Goal: Task Accomplishment & Management: Use online tool/utility

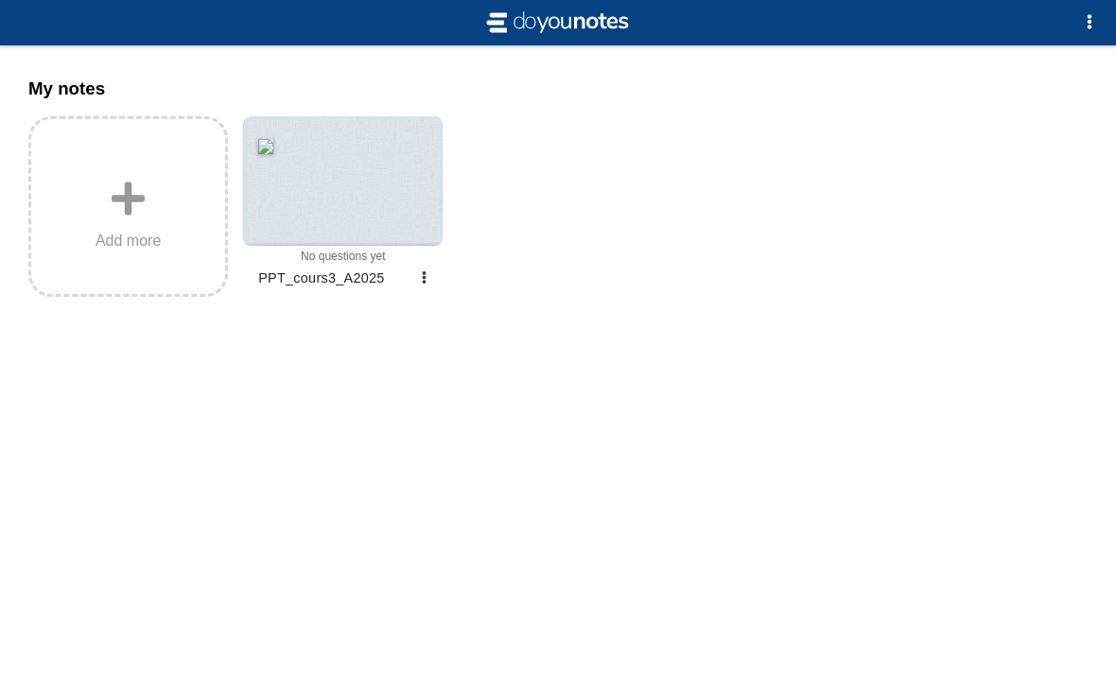
click at [385, 219] on div at bounding box center [343, 181] width 200 height 130
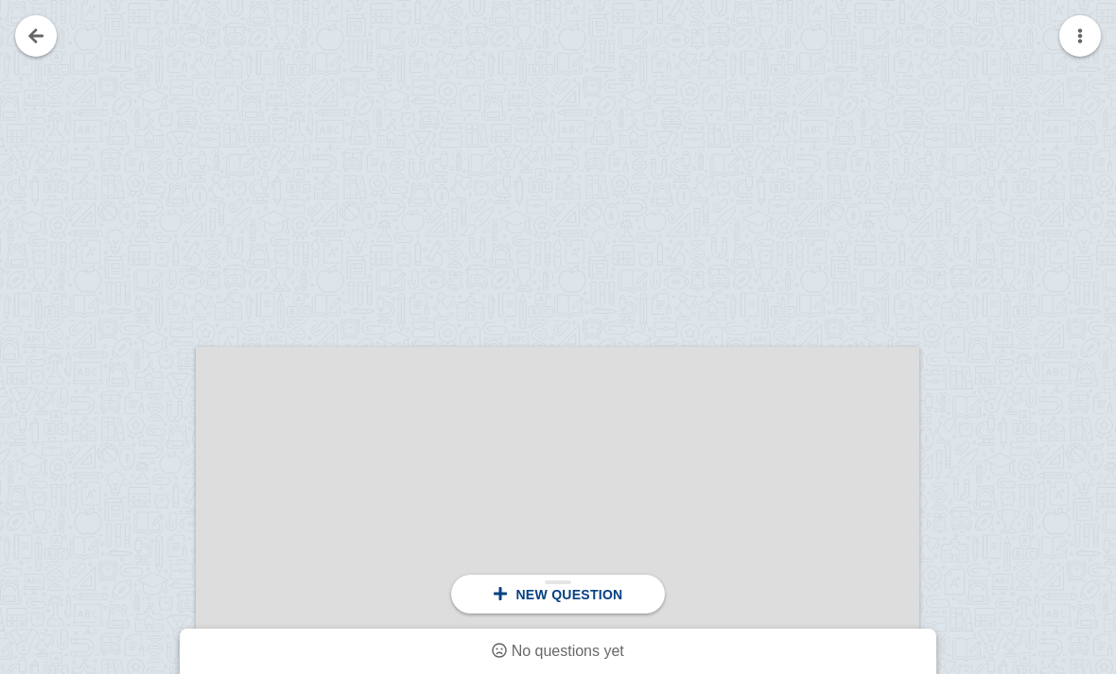
click at [691, 386] on div at bounding box center [558, 626] width 724 height 559
click at [622, 593] on span "New question" at bounding box center [568, 594] width 107 height 15
click at [566, 587] on span "New question" at bounding box center [568, 594] width 107 height 15
click at [651, 433] on div at bounding box center [558, 626] width 724 height 559
click at [545, 594] on span "New question" at bounding box center [568, 594] width 107 height 15
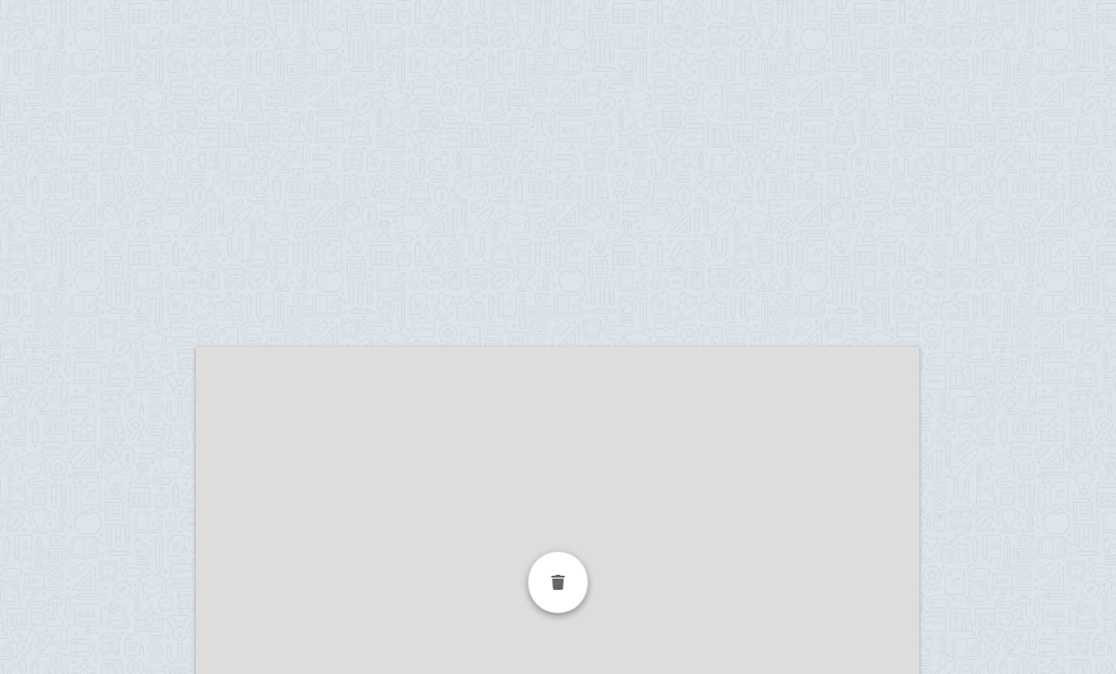
click at [541, 589] on div at bounding box center [558, 582] width 61 height 62
click at [569, 435] on div at bounding box center [558, 672] width 724 height 559
click at [567, 413] on div at bounding box center [558, 672] width 724 height 559
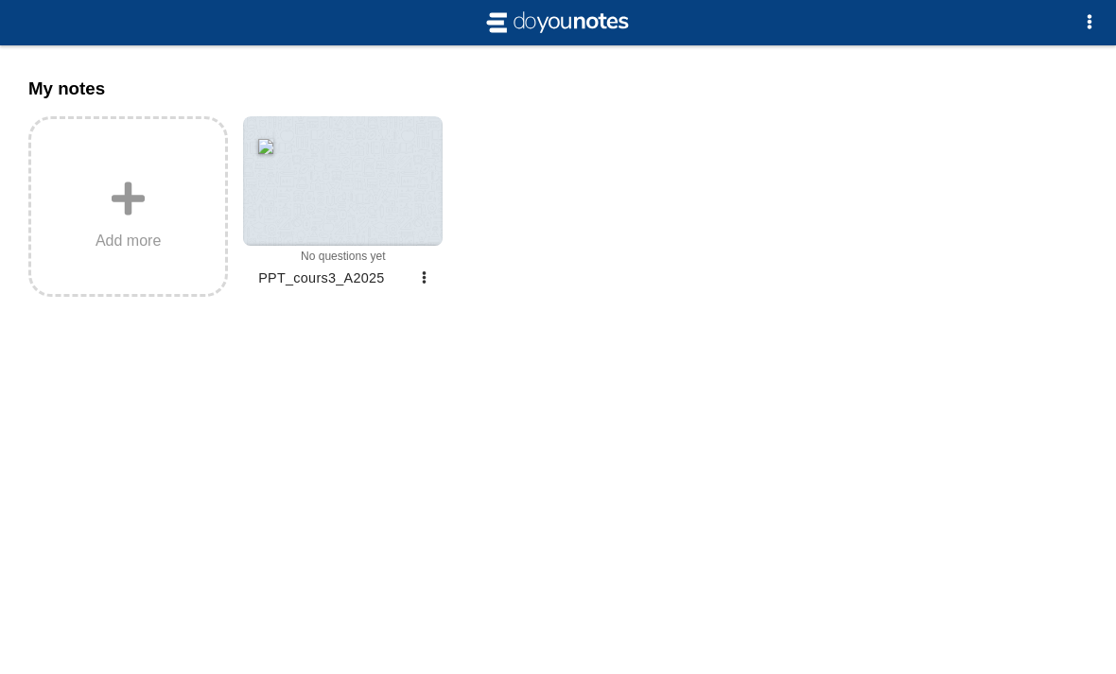
click at [428, 282] on span "button" at bounding box center [424, 277] width 12 height 12
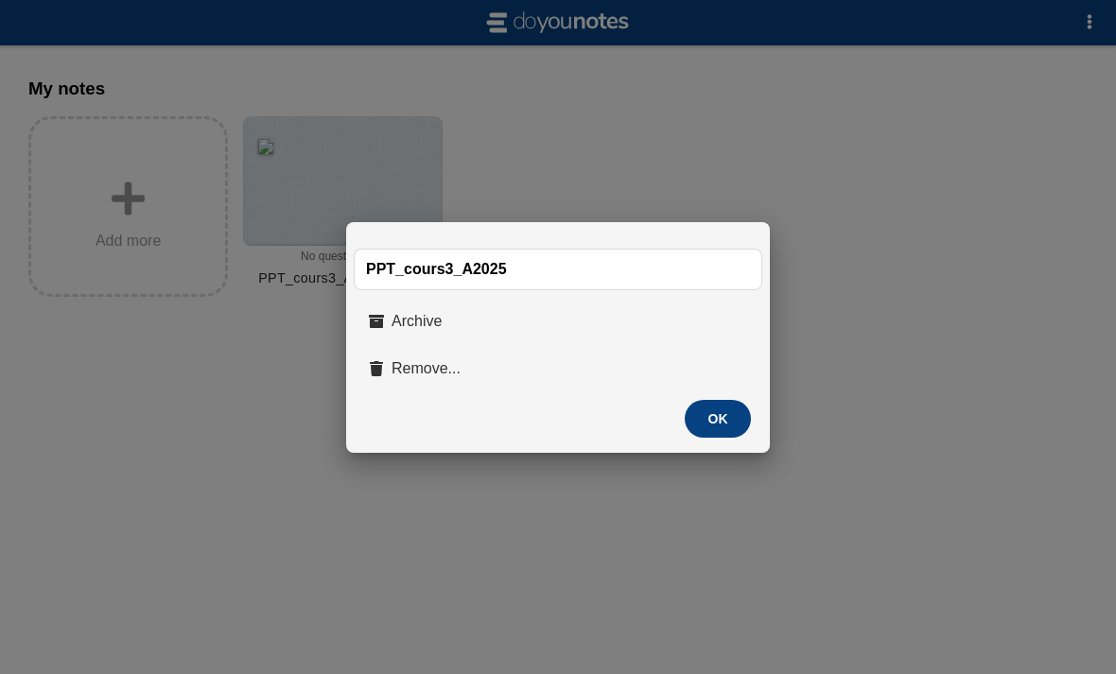
click at [878, 202] on div at bounding box center [558, 337] width 1116 height 674
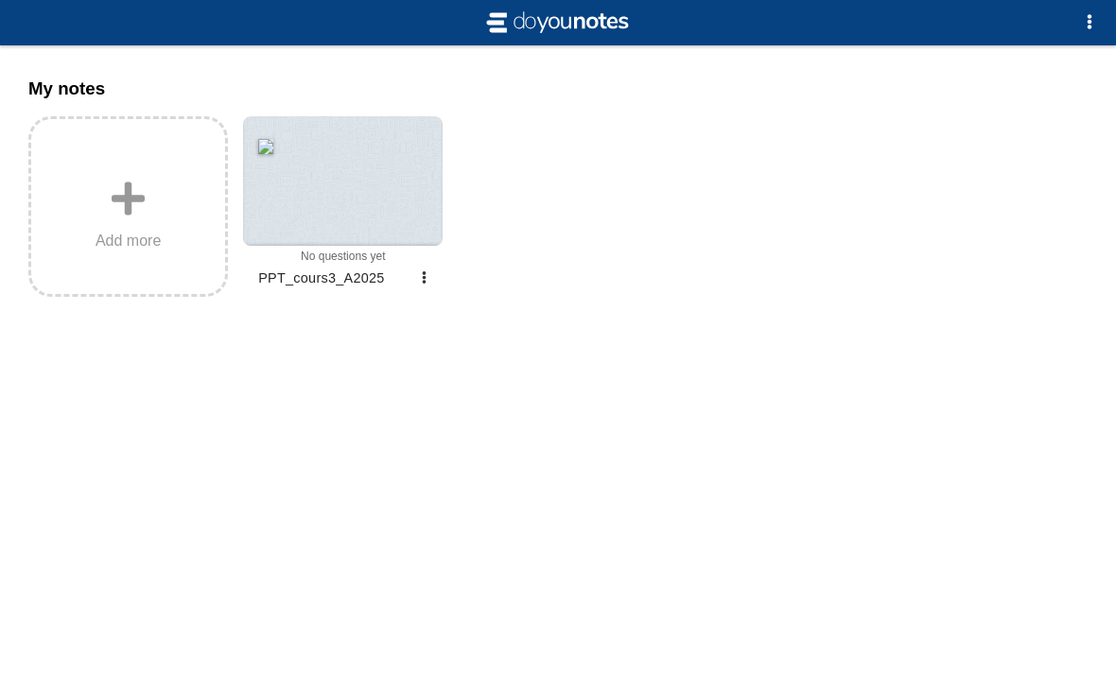
click at [370, 191] on div at bounding box center [343, 181] width 200 height 130
click at [1081, 34] on button "button" at bounding box center [1090, 23] width 38 height 38
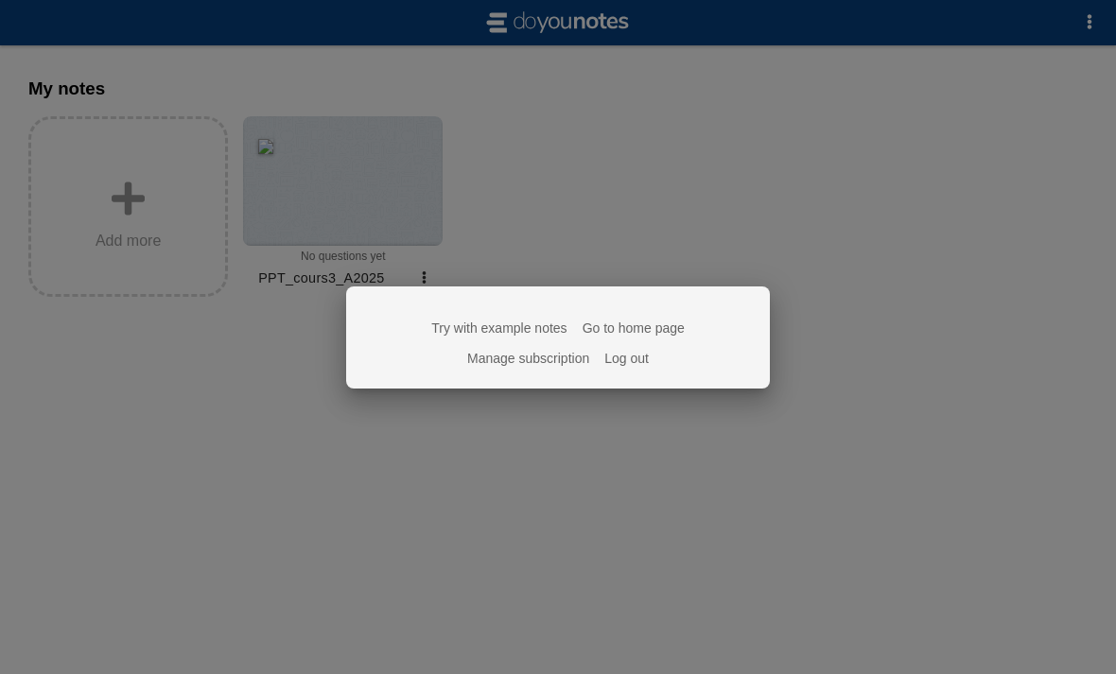
click at [665, 323] on link "Go to home page" at bounding box center [634, 328] width 102 height 15
